Goal: Transaction & Acquisition: Purchase product/service

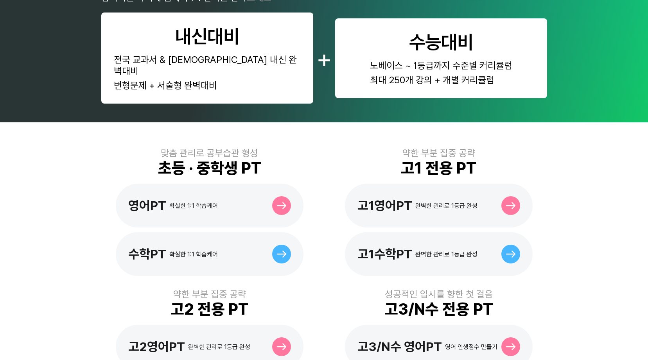
scroll to position [156, 0]
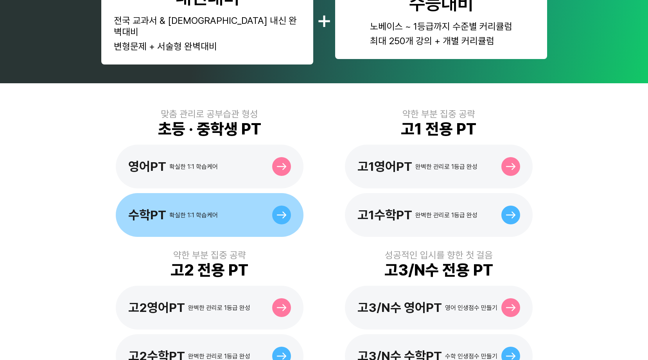
click at [217, 212] on div "확실한 1:1 학습케어" at bounding box center [193, 215] width 48 height 7
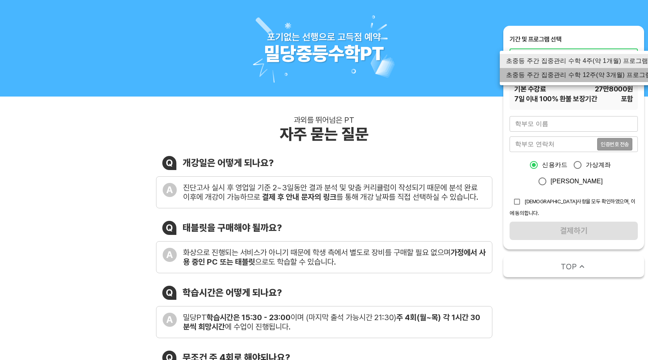
click at [602, 74] on li "초중등 주간 집중관리 수학 12주(약 3개월) 프로그램" at bounding box center [579, 75] width 158 height 14
type input "1767"
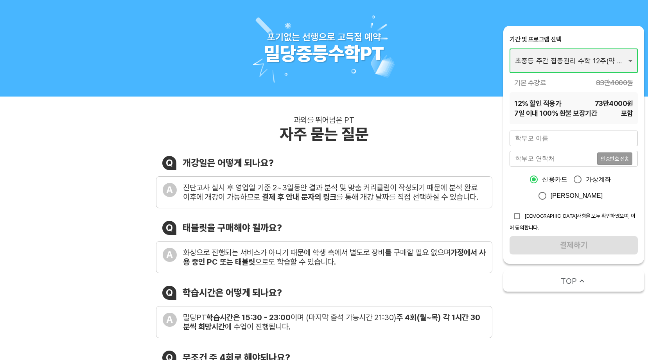
scroll to position [39, 0]
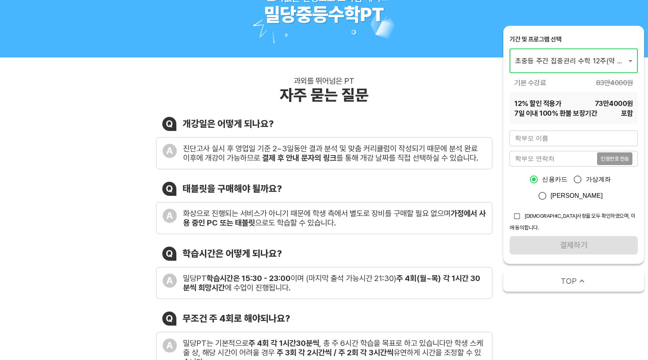
click at [549, 138] on input "text" at bounding box center [574, 139] width 128 height 16
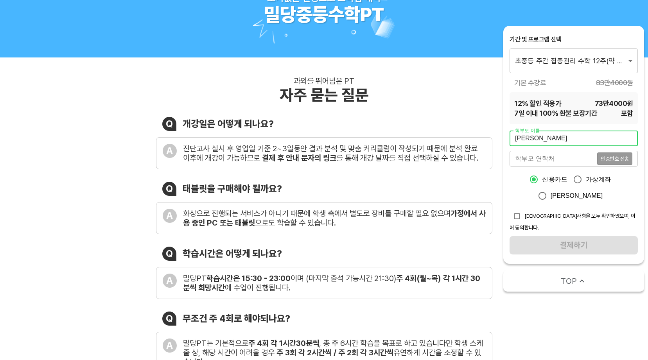
type input "김수정"
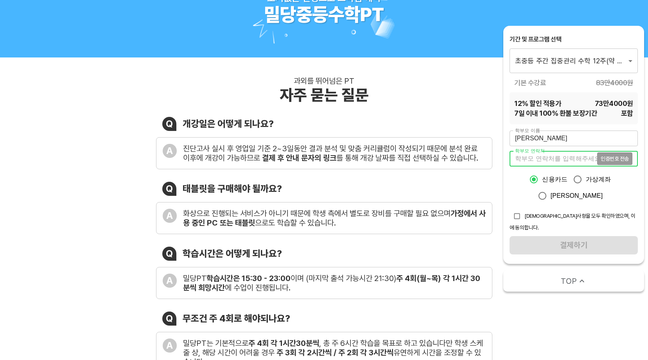
click at [542, 154] on input "tel" at bounding box center [554, 159] width 88 height 16
type input "01031423811"
click at [619, 161] on span "인증번호 전송" at bounding box center [615, 158] width 28 height 5
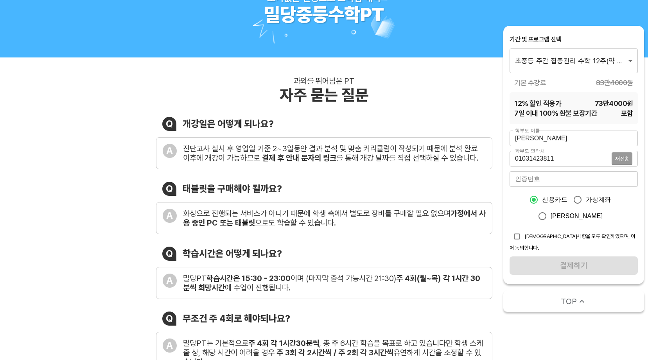
click at [620, 182] on input "number" at bounding box center [574, 179] width 128 height 16
type input "8907"
click at [551, 217] on input "카카오페이" at bounding box center [542, 216] width 16 height 16
radio input "true"
click at [537, 199] on input "신용카드" at bounding box center [534, 200] width 16 height 16
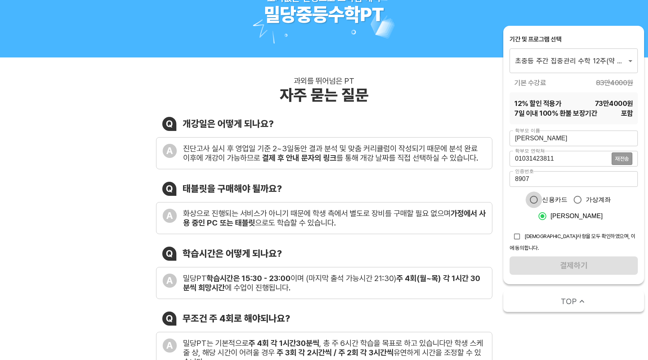
radio input "true"
click at [515, 235] on input "checkbox" at bounding box center [517, 236] width 15 height 15
checkbox input "true"
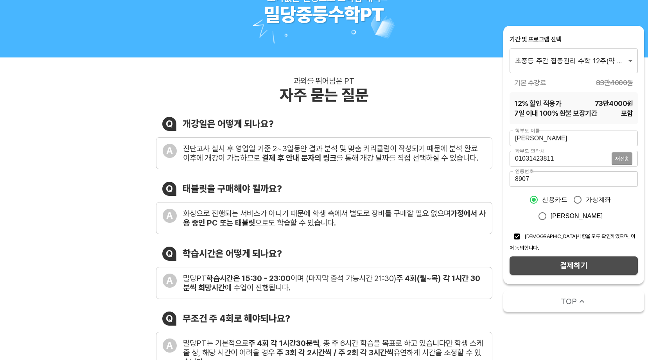
click at [572, 259] on span "결제하기" at bounding box center [574, 266] width 116 height 14
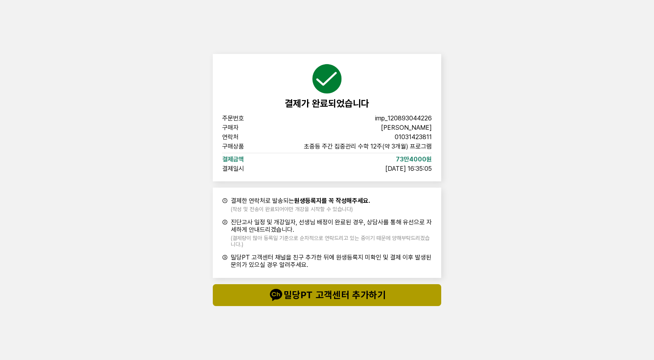
click at [351, 295] on span "밀당PT 고객센터 추가하기" at bounding box center [326, 295] width 197 height 16
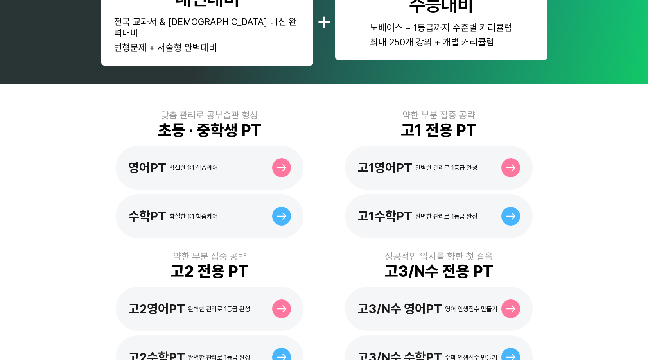
scroll to position [156, 0]
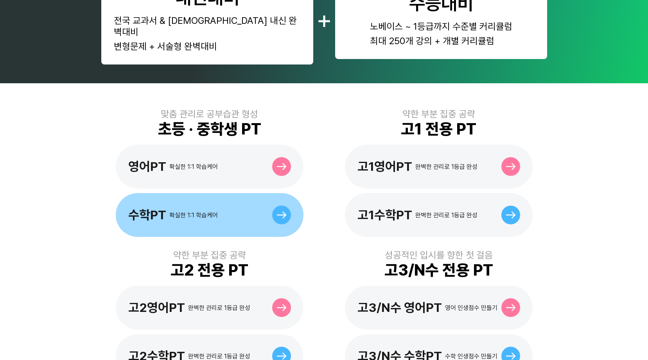
click at [208, 212] on div "확실한 1:1 학습케어" at bounding box center [193, 215] width 48 height 7
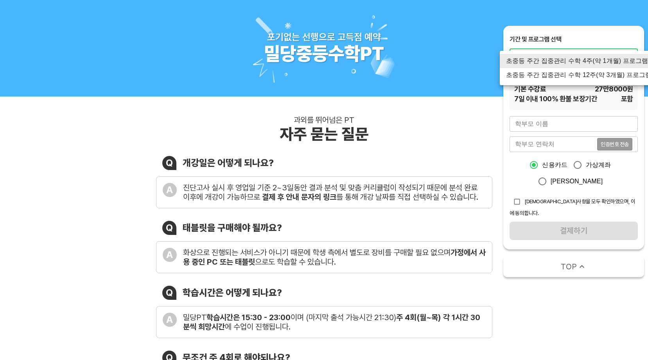
click at [603, 64] on li "초중등 주간 집중관리 수학 4주(약 1개월) 프로그램" at bounding box center [579, 61] width 158 height 14
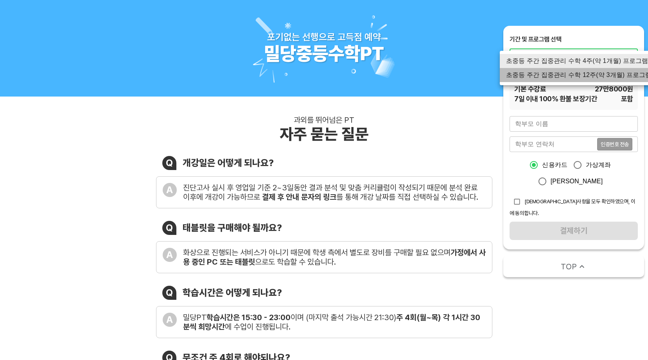
click at [596, 75] on li "초중등 주간 집중관리 수학 12주(약 3개월) 프로그램" at bounding box center [579, 75] width 158 height 14
type input "1767"
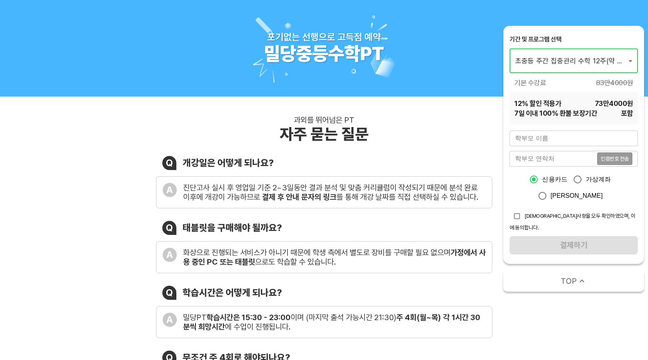
click at [578, 141] on input "text" at bounding box center [574, 139] width 128 height 16
click at [517, 216] on input "checkbox" at bounding box center [517, 216] width 15 height 15
checkbox input "true"
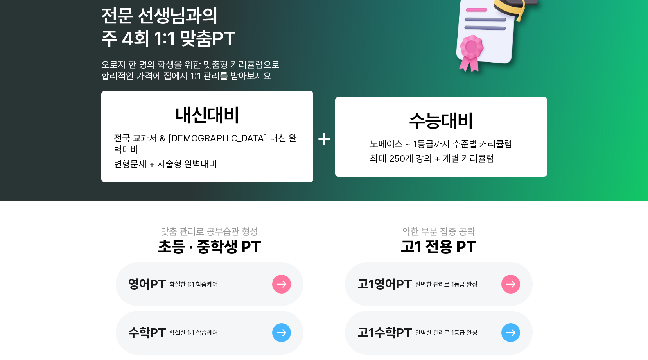
scroll to position [117, 0]
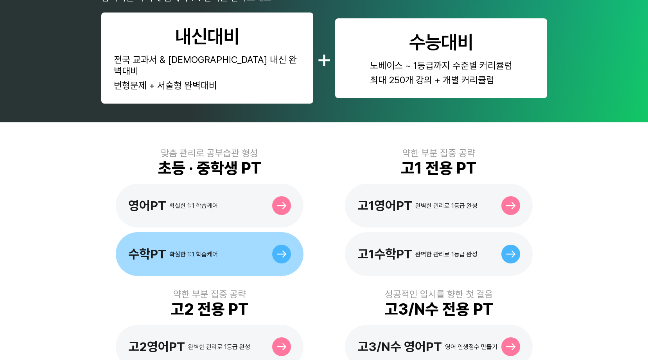
click at [149, 247] on div "수학PT" at bounding box center [147, 254] width 38 height 15
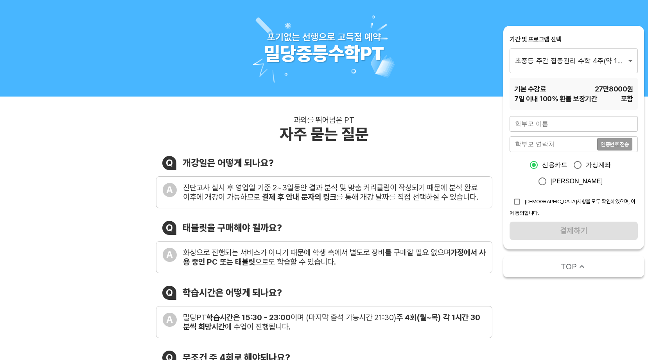
click at [575, 125] on input "text" at bounding box center [574, 124] width 128 height 16
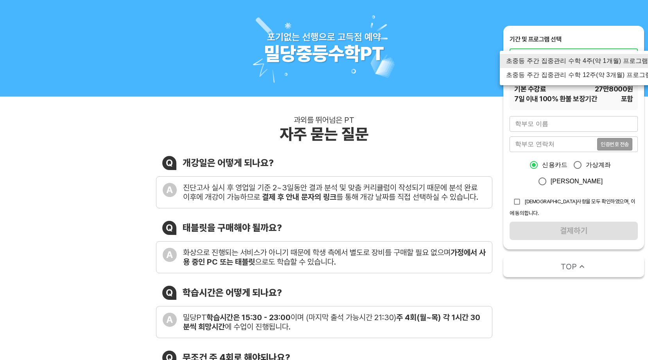
click at [569, 74] on li "초중등 주간 집중관리 수학 12주(약 3개월) 프로그램" at bounding box center [579, 75] width 158 height 14
type input "1767"
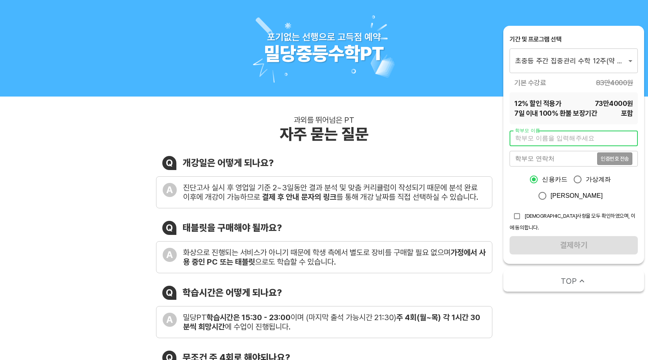
click at [584, 144] on input "text" at bounding box center [574, 139] width 128 height 16
type input "r"
type input "[PERSON_NAME]"
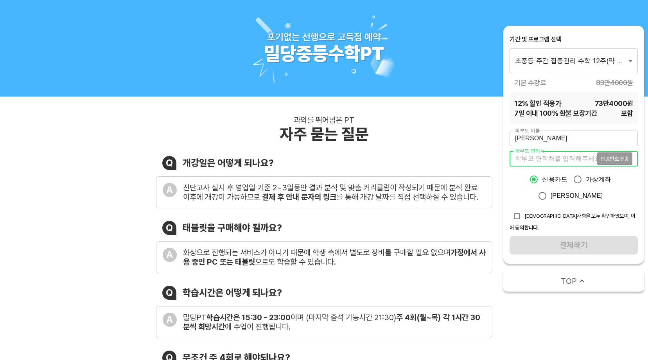
click at [565, 156] on input "tel" at bounding box center [554, 159] width 88 height 16
type input "01031423811"
drag, startPoint x: 519, startPoint y: 218, endPoint x: 562, endPoint y: 237, distance: 47.4
click at [520, 219] on input "checkbox" at bounding box center [517, 216] width 15 height 15
checkbox input "true"
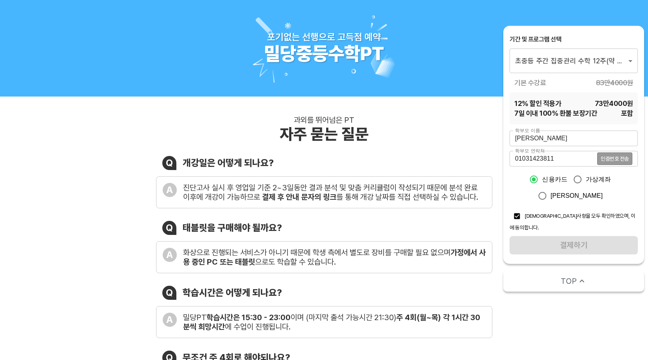
click at [572, 237] on div "학부모 이름 김수정 학부모 이름 학부모 연락처 01031423811 인증번호 전송 학부모 연락처 신용카드 가상계좌 카카오페이 유의사항을 모두 …" at bounding box center [574, 193] width 128 height 124
click at [611, 154] on button "인증번호 전송" at bounding box center [614, 159] width 35 height 13
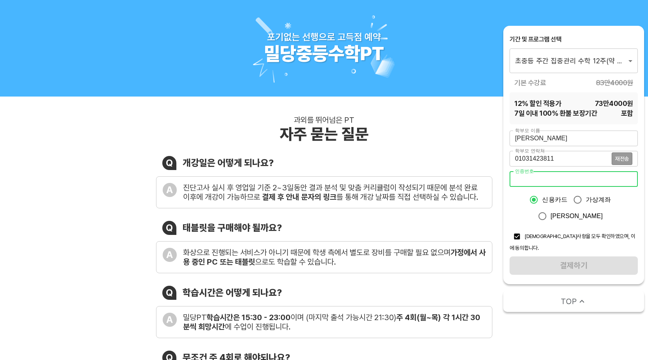
click at [546, 178] on input "number" at bounding box center [574, 179] width 128 height 16
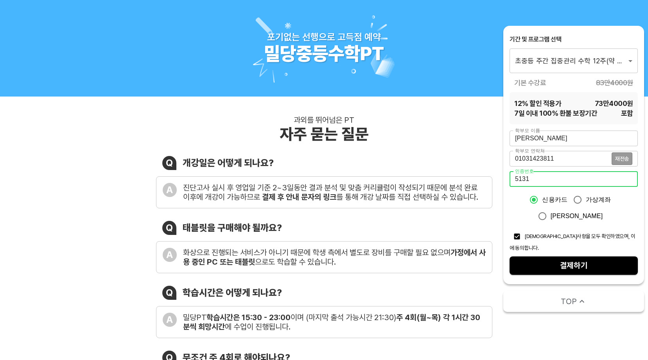
type input "5131"
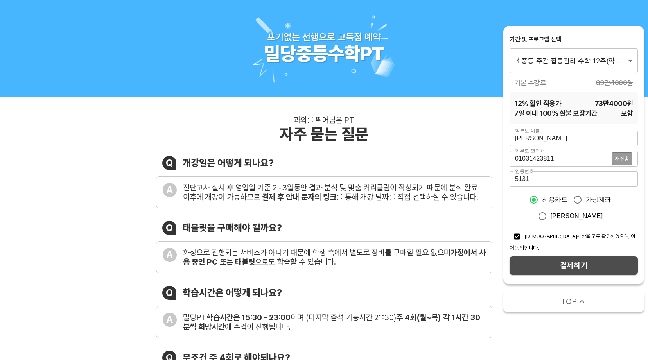
click at [554, 264] on span "결제하기" at bounding box center [574, 266] width 116 height 14
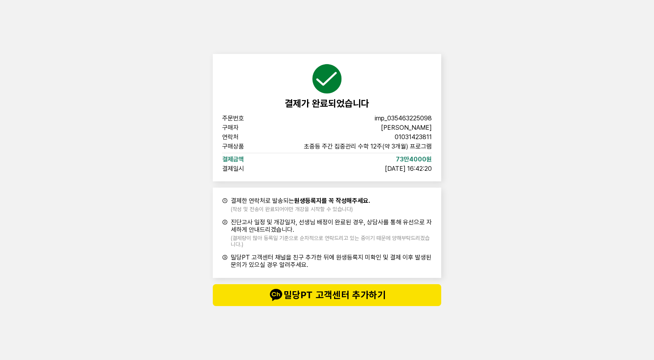
click at [137, 245] on div "결제가 완료되었습니다 주문번호 imp_[PHONE_NUMBER] 구매자 [PERSON_NAME] 연락처 01031423811 구매상품 초중등 …" at bounding box center [327, 180] width 654 height 360
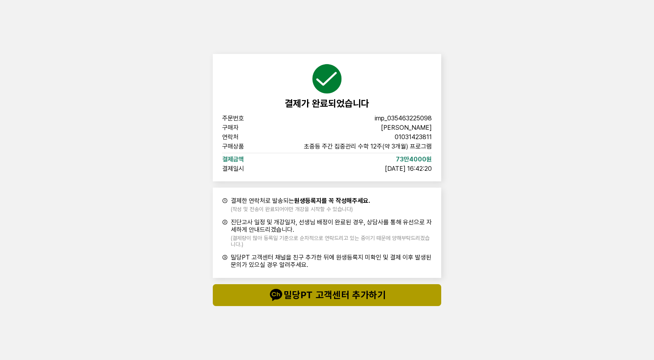
click at [411, 293] on span "밀당PT 고객센터 추가하기" at bounding box center [326, 295] width 197 height 16
